Goal: Task Accomplishment & Management: Complete application form

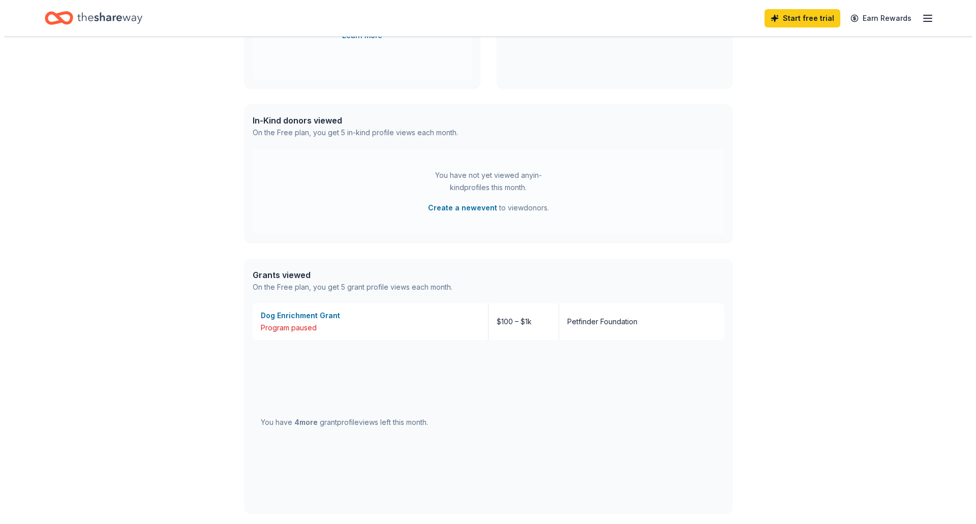
scroll to position [102, 0]
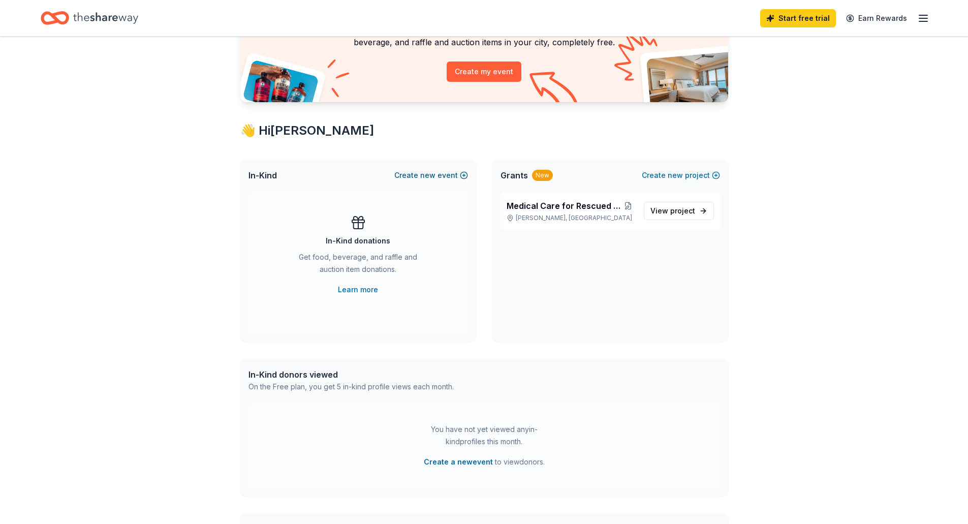
click at [437, 175] on button "Create new event" at bounding box center [431, 175] width 74 height 12
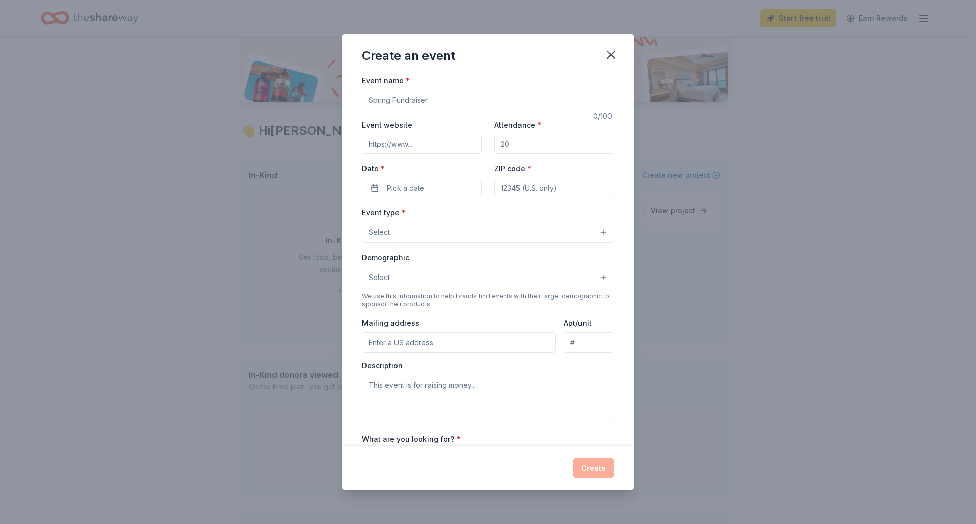
click at [417, 100] on input "Event name *" at bounding box center [488, 100] width 252 height 20
type input "Fall Fundraiser"
click at [423, 238] on button "Select" at bounding box center [488, 232] width 252 height 21
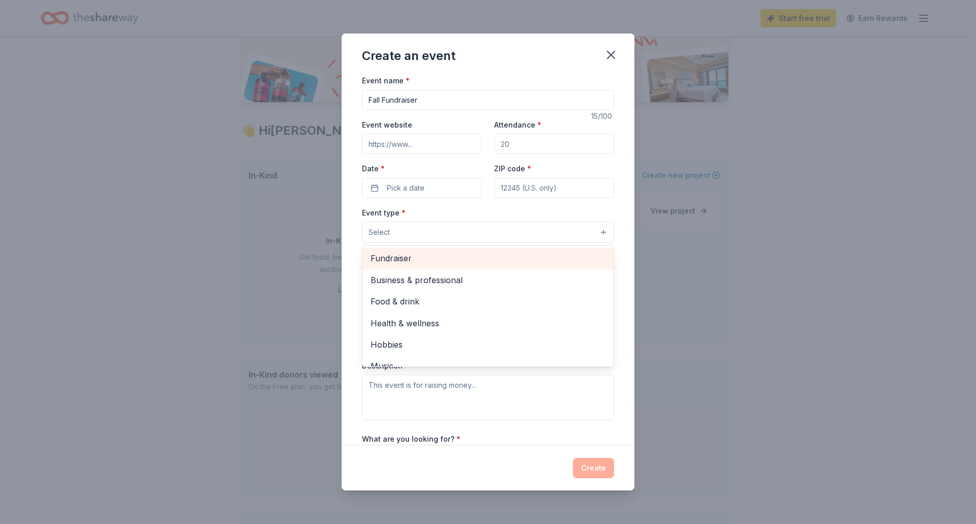
click at [439, 257] on span "Fundraiser" at bounding box center [488, 258] width 235 height 13
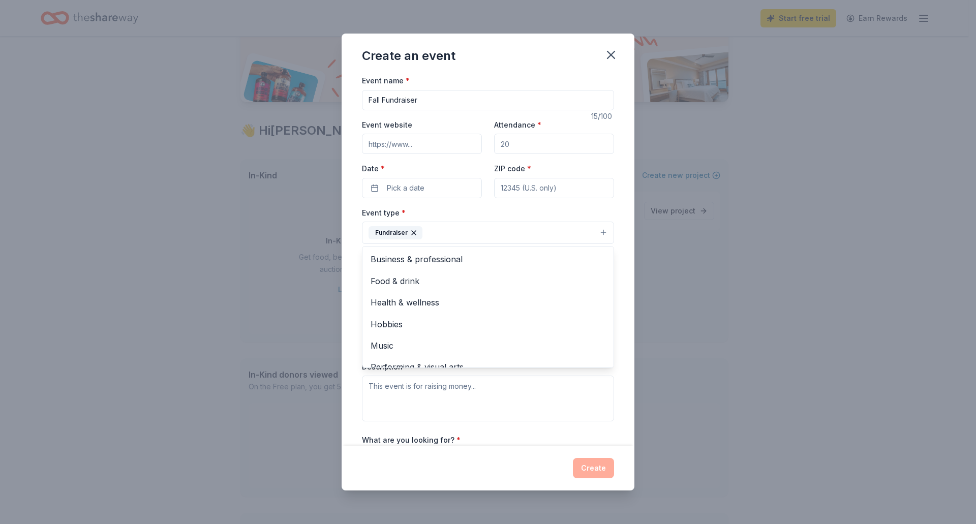
click at [419, 189] on div "Event name * Fall Fundraiser 15 /100 Event website Attendance * Date * Pick a d…" at bounding box center [488, 309] width 252 height 471
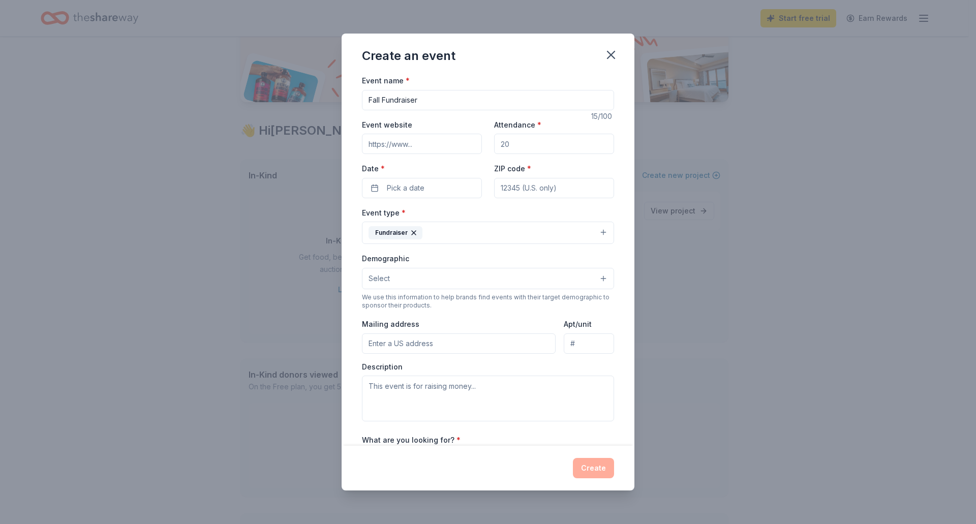
click at [419, 189] on span "Pick a date" at bounding box center [406, 188] width 38 height 12
click at [532, 215] on div "Event type * Fundraiser" at bounding box center [488, 225] width 252 height 38
click at [532, 229] on button "Fundraiser" at bounding box center [488, 233] width 252 height 22
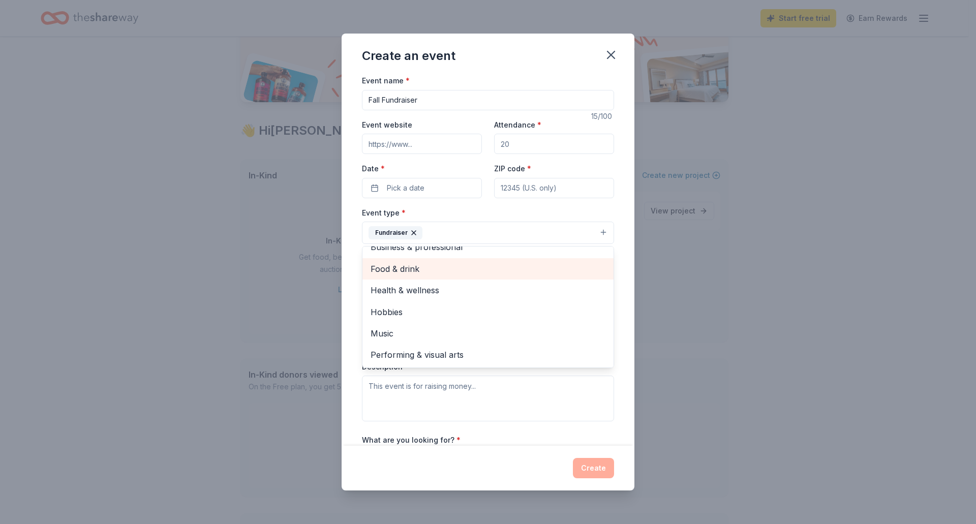
scroll to position [0, 0]
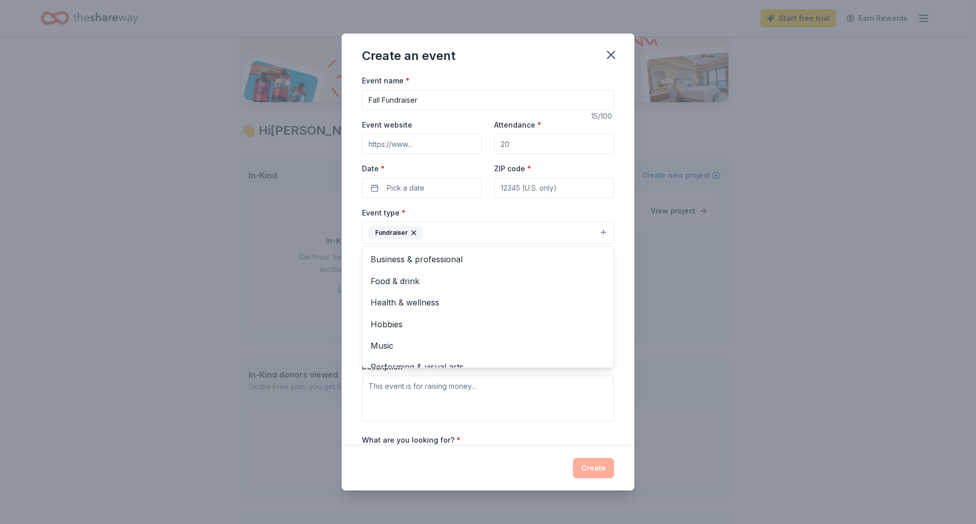
click at [471, 208] on div "Event type * Fundraiser Business & professional Food & drink Health & wellness …" at bounding box center [488, 225] width 252 height 38
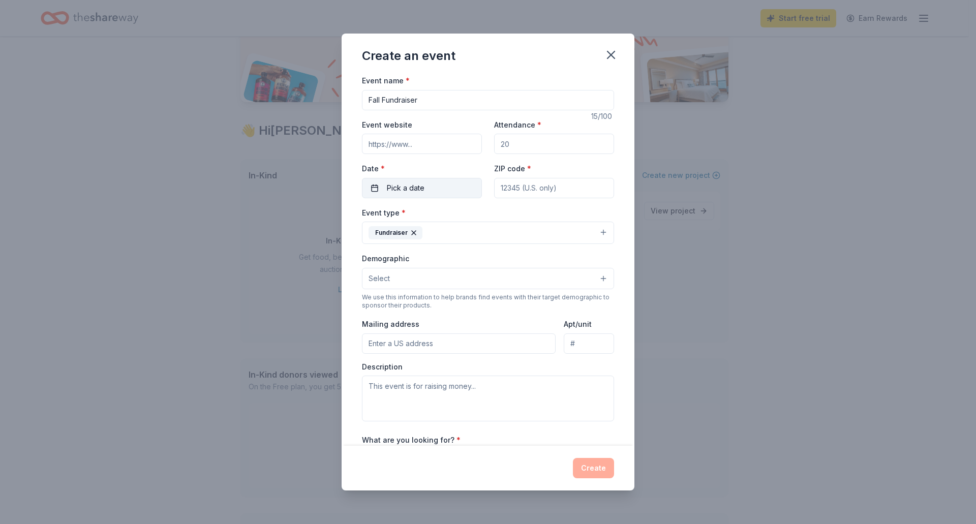
click at [440, 189] on button "Pick a date" at bounding box center [422, 188] width 120 height 20
click at [385, 300] on button "13" at bounding box center [383, 298] width 18 height 18
click at [476, 210] on button "Go to next month" at bounding box center [475, 215] width 14 height 14
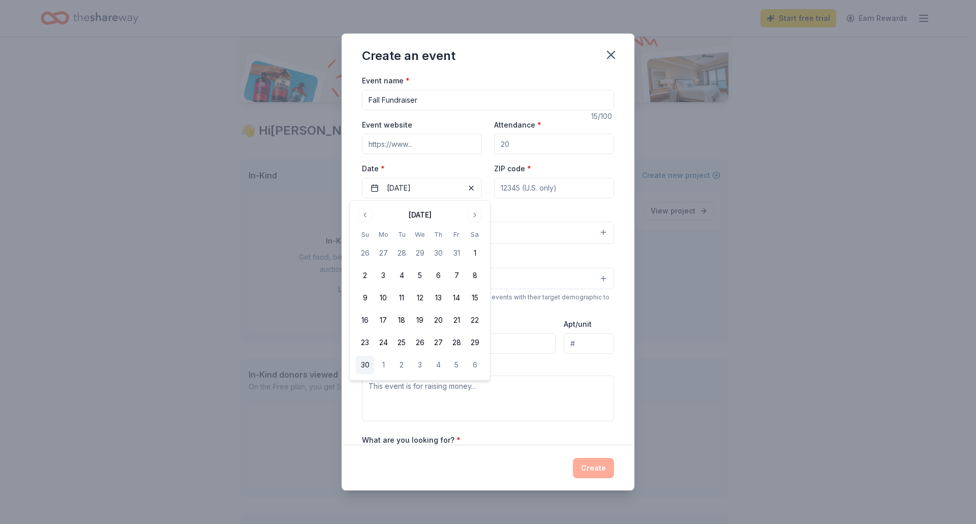
click at [367, 365] on button "30" at bounding box center [365, 365] width 18 height 18
drag, startPoint x: 544, startPoint y: 191, endPoint x: 505, endPoint y: 188, distance: 39.8
click at [544, 191] on input "ZIP code *" at bounding box center [554, 188] width 120 height 20
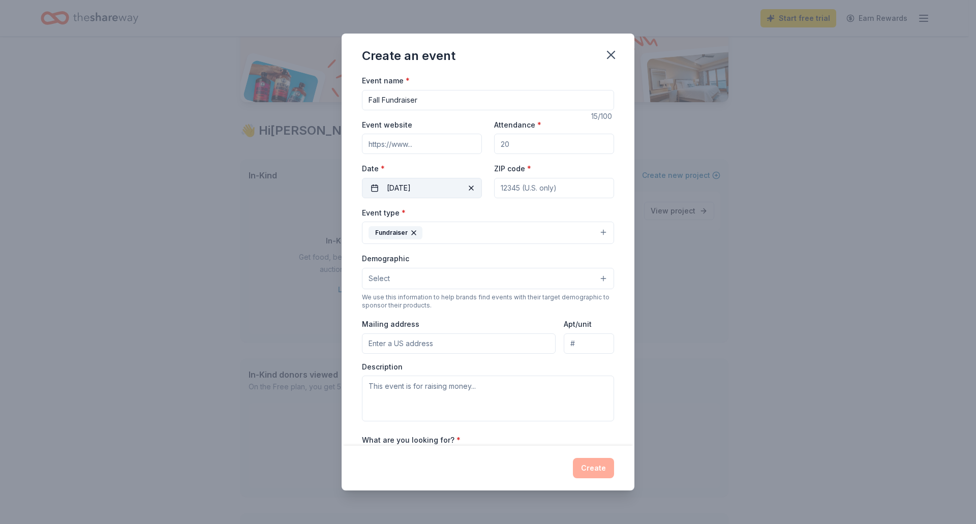
click at [461, 187] on button "[DATE]" at bounding box center [422, 188] width 120 height 20
click at [468, 188] on span "button" at bounding box center [471, 188] width 12 height 12
click at [386, 299] on button "13" at bounding box center [383, 298] width 18 height 18
click at [554, 189] on input "ZIP code *" at bounding box center [554, 188] width 120 height 20
type input "72927"
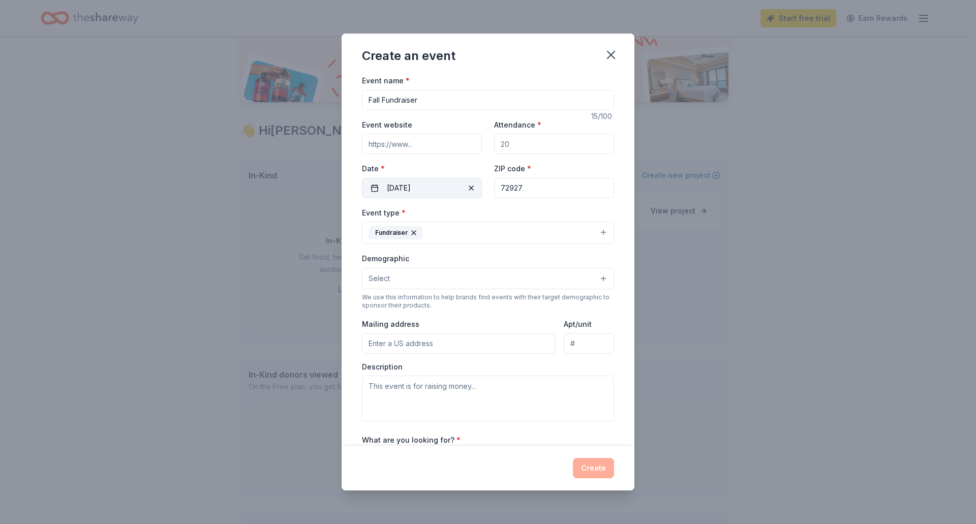
click at [439, 276] on button "Select" at bounding box center [488, 278] width 252 height 21
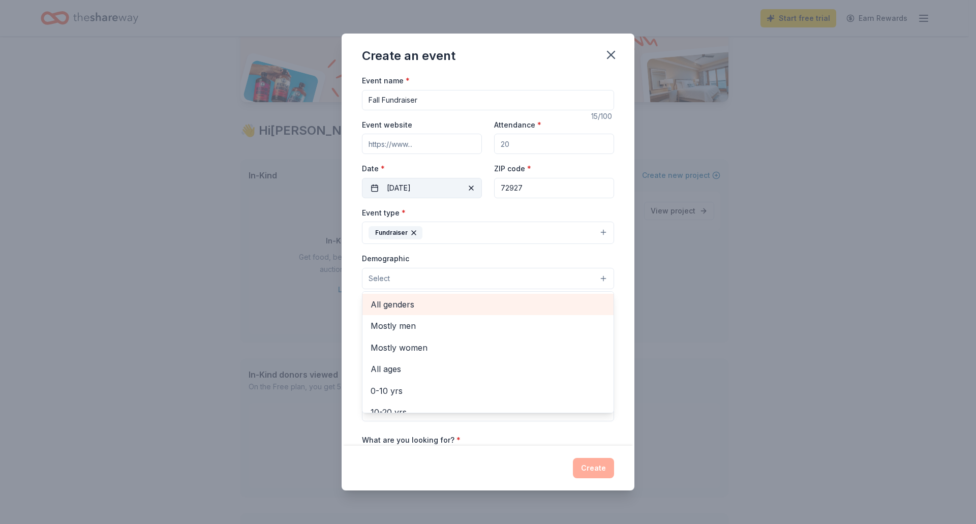
click at [434, 301] on span "All genders" at bounding box center [488, 304] width 235 height 13
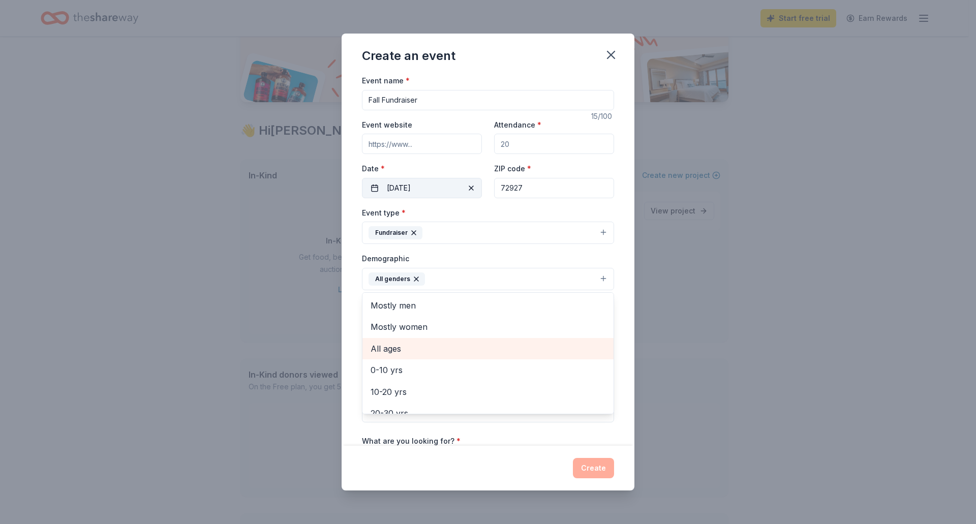
click at [424, 346] on span "All ages" at bounding box center [488, 348] width 235 height 13
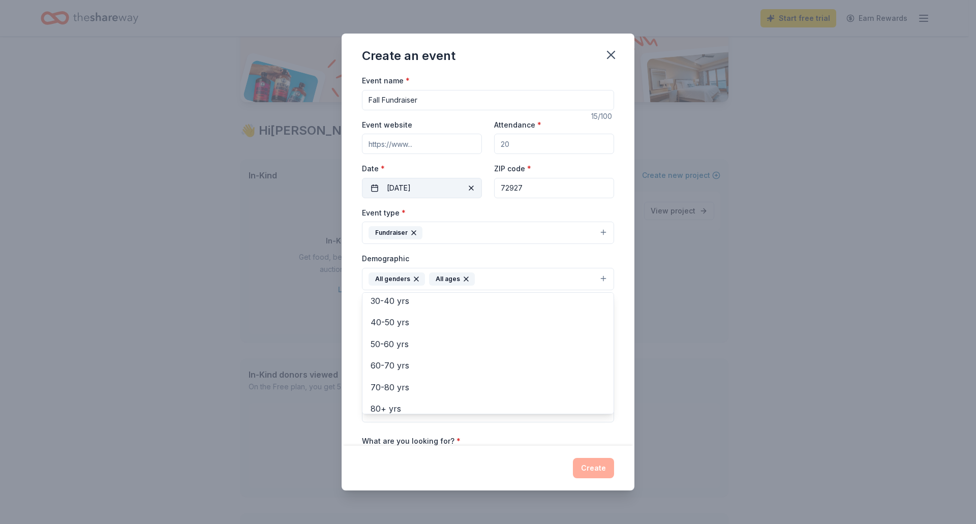
scroll to position [120, 0]
click at [423, 166] on div "Event name * Fall Fundraiser 15 /100 Event website Attendance * Date * [DATE] Z…" at bounding box center [488, 310] width 252 height 472
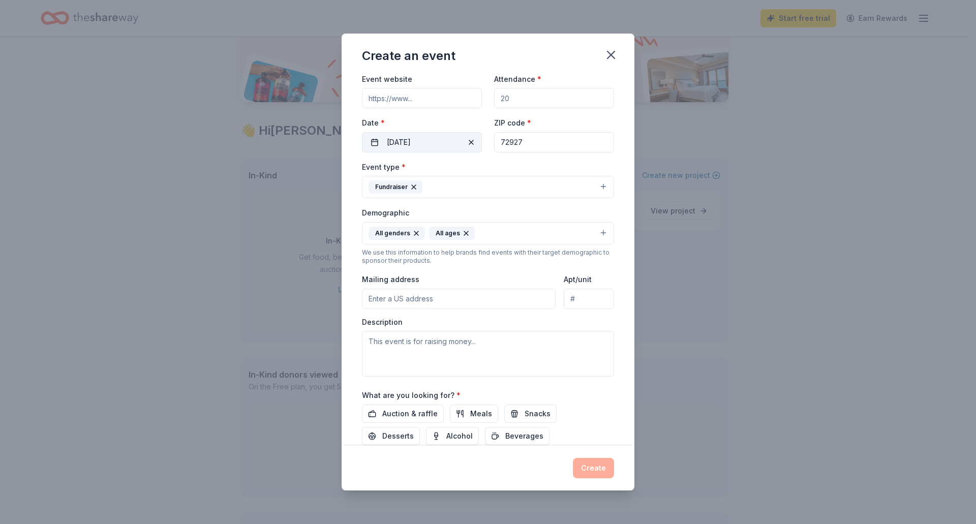
scroll to position [116, 0]
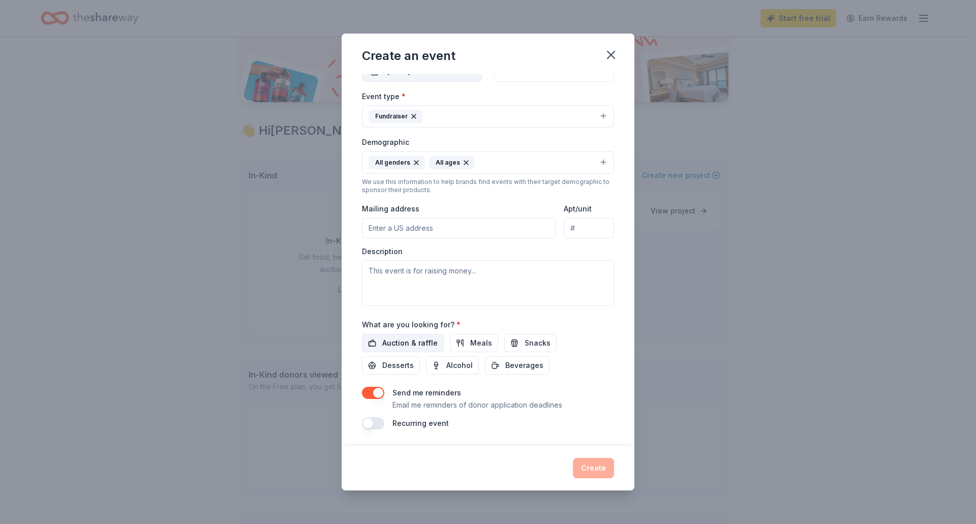
click at [412, 344] on span "Auction & raffle" at bounding box center [409, 343] width 55 height 12
click at [375, 420] on button "button" at bounding box center [373, 423] width 22 height 12
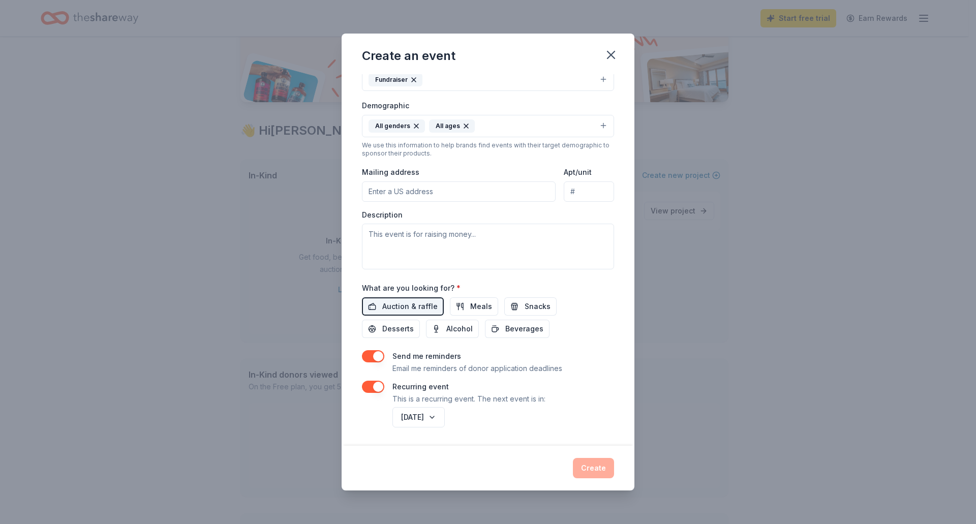
click at [379, 387] on button "button" at bounding box center [373, 387] width 22 height 12
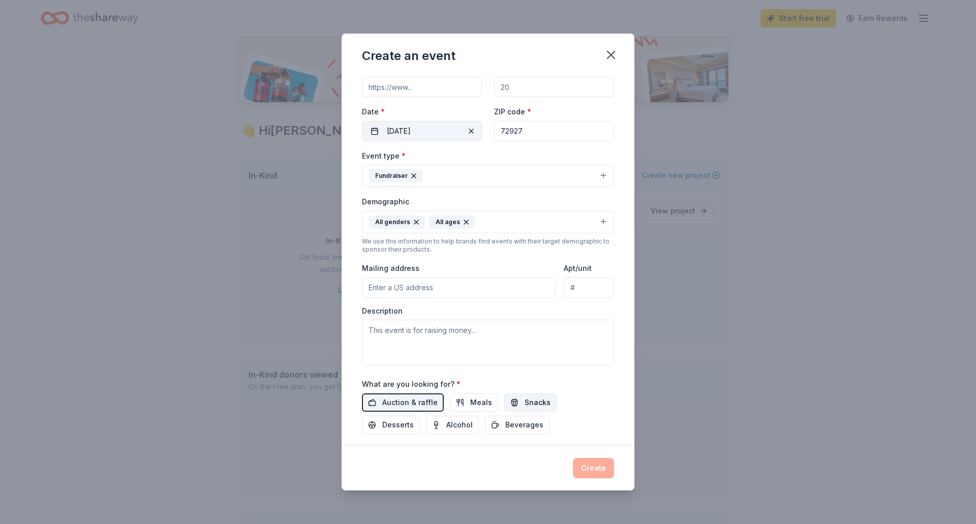
scroll to position [0, 0]
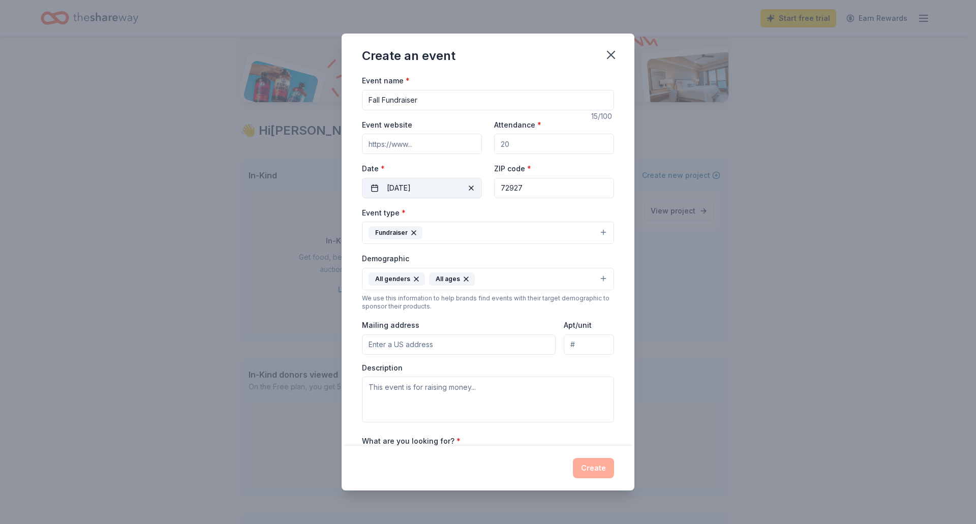
click at [556, 144] on input "Attendance *" at bounding box center [554, 144] width 120 height 20
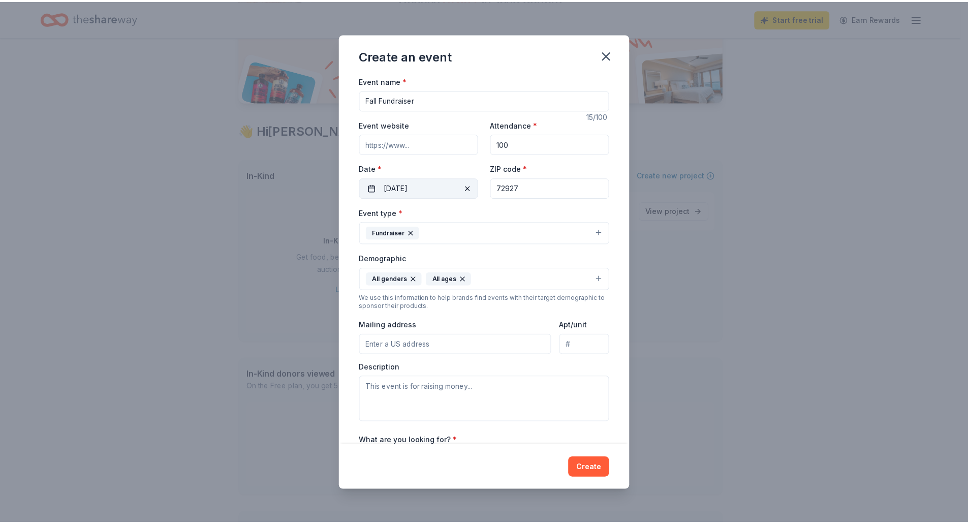
scroll to position [116, 0]
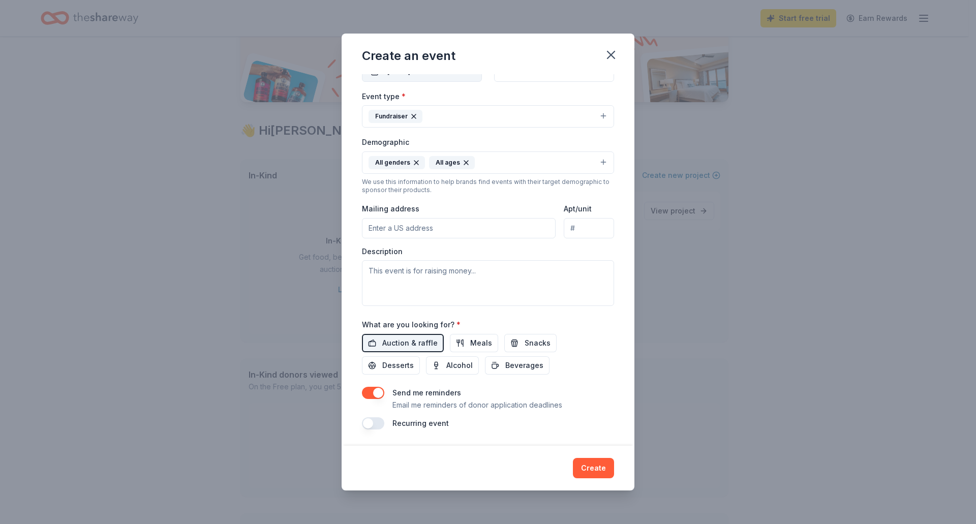
type input "100"
click at [452, 286] on textarea at bounding box center [488, 283] width 252 height 46
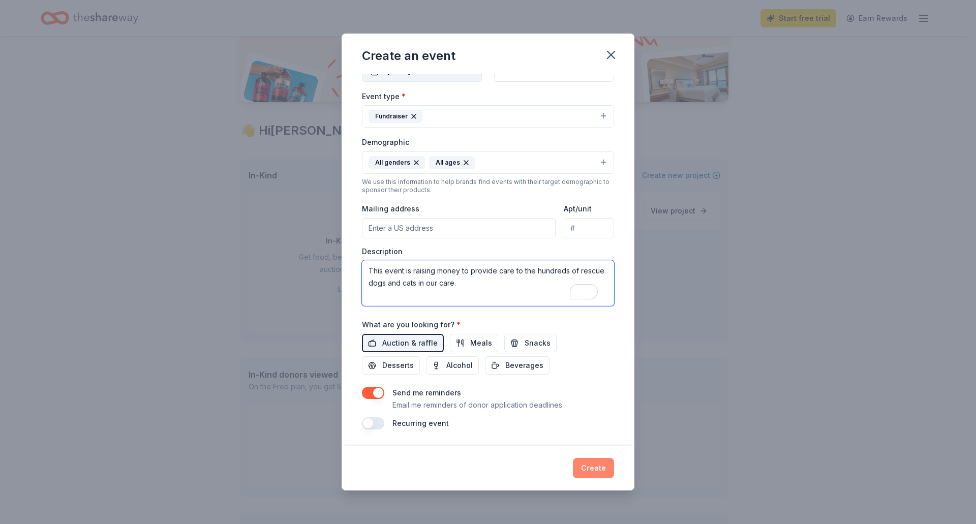
type textarea "This event is raising money to provide care to the hundreds of rescue dogs and …"
click at [593, 472] on button "Create" at bounding box center [593, 468] width 41 height 20
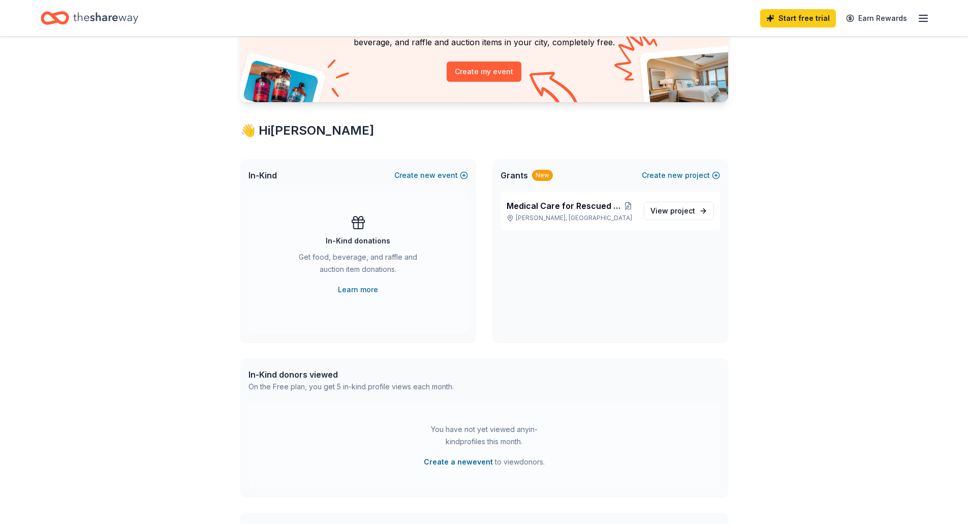
scroll to position [0, 0]
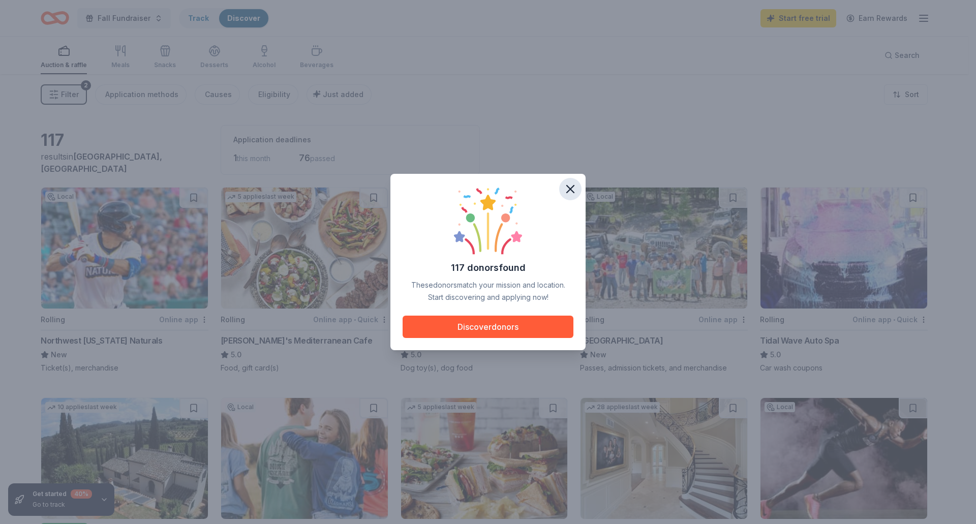
click at [566, 194] on icon "button" at bounding box center [570, 189] width 14 height 14
